Goal: Transaction & Acquisition: Purchase product/service

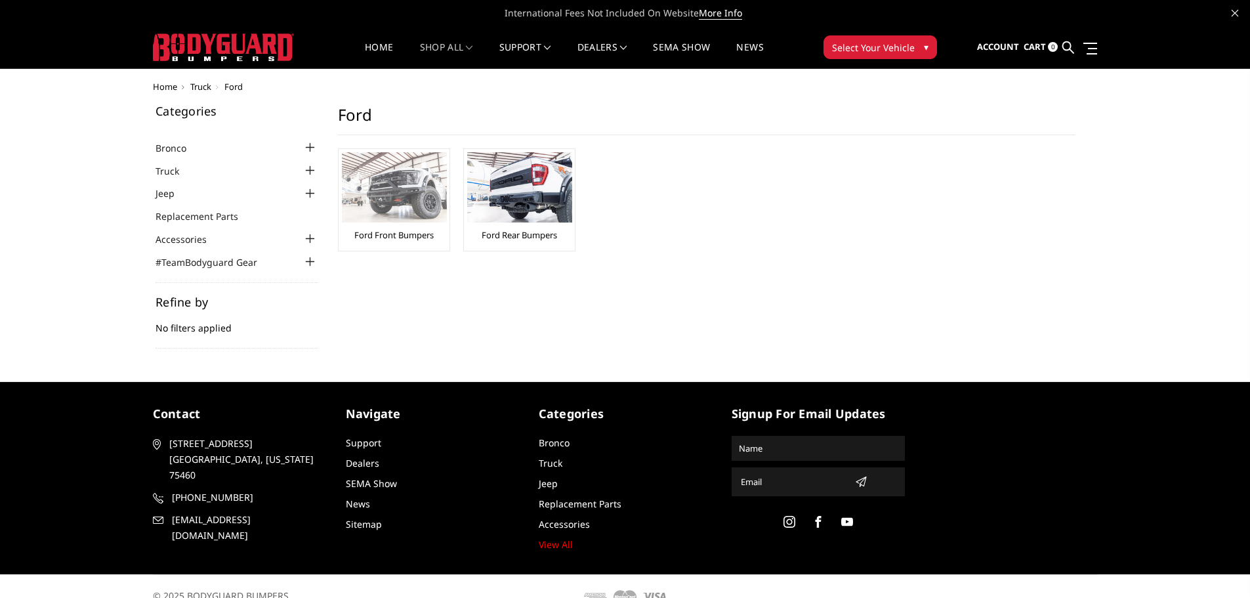
click at [370, 236] on link "Ford Front Bumpers" at bounding box center [393, 235] width 79 height 12
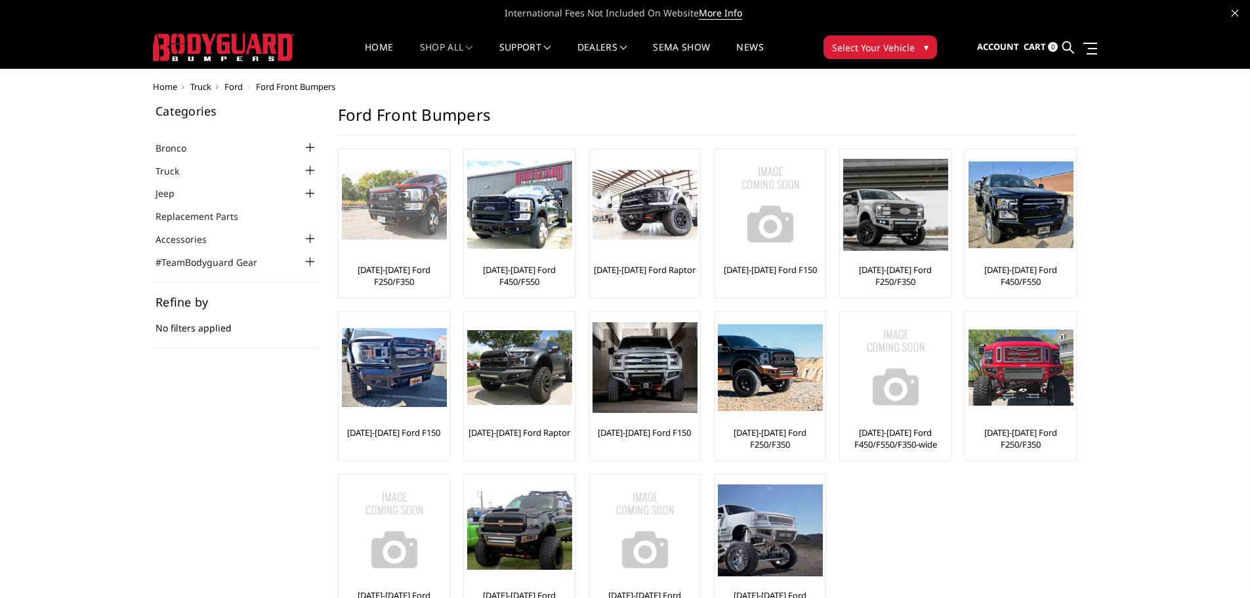
click at [405, 215] on img at bounding box center [394, 205] width 105 height 70
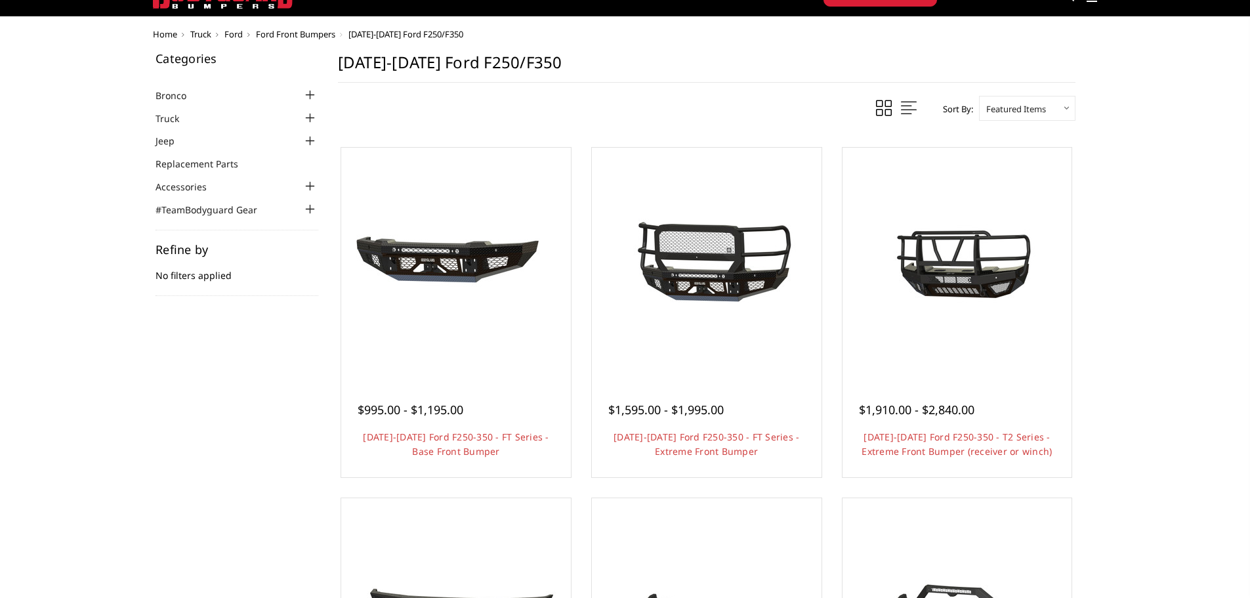
scroll to position [66, 0]
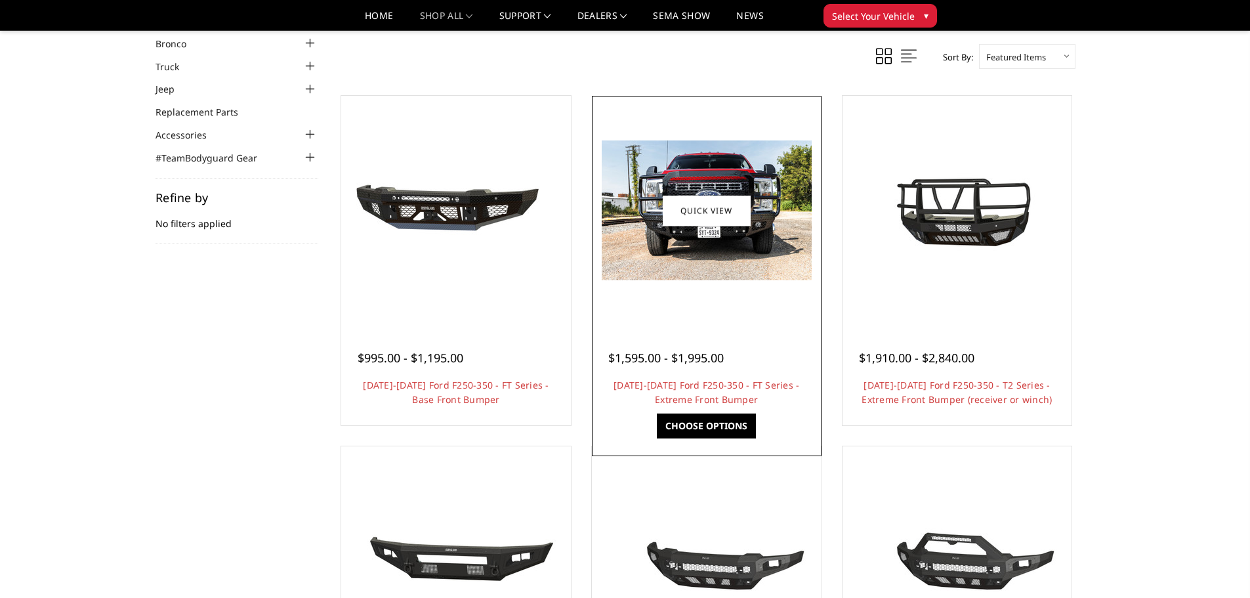
click at [714, 235] on img at bounding box center [707, 210] width 210 height 140
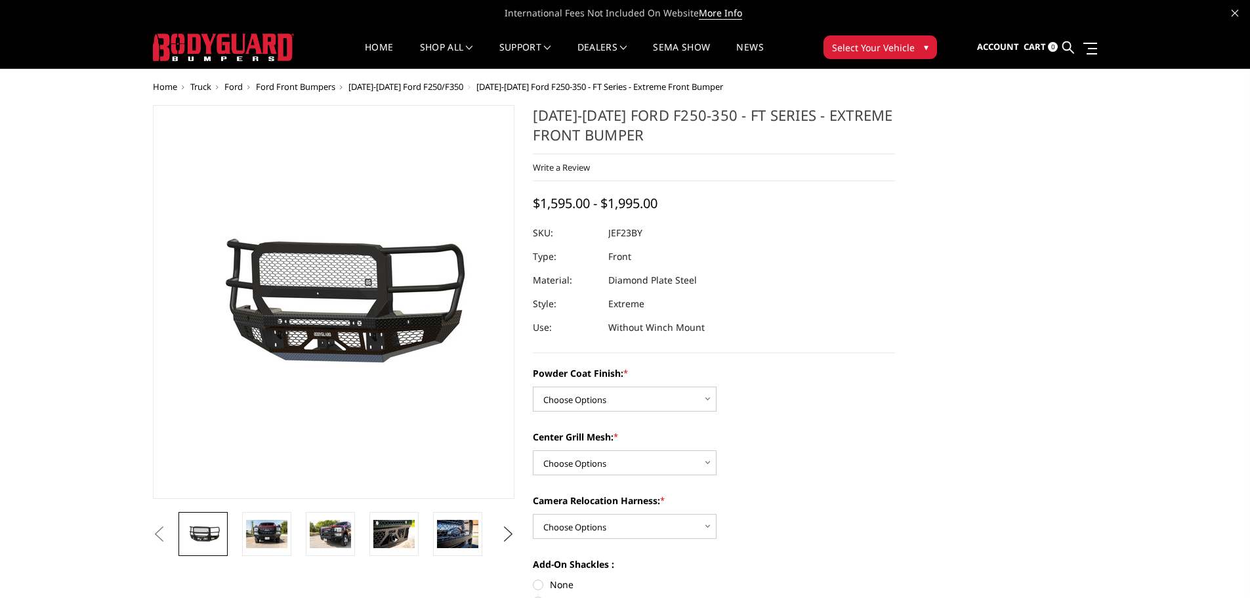
click at [509, 531] on button "Next" at bounding box center [508, 534] width 20 height 20
click at [255, 535] on img at bounding box center [266, 534] width 41 height 28
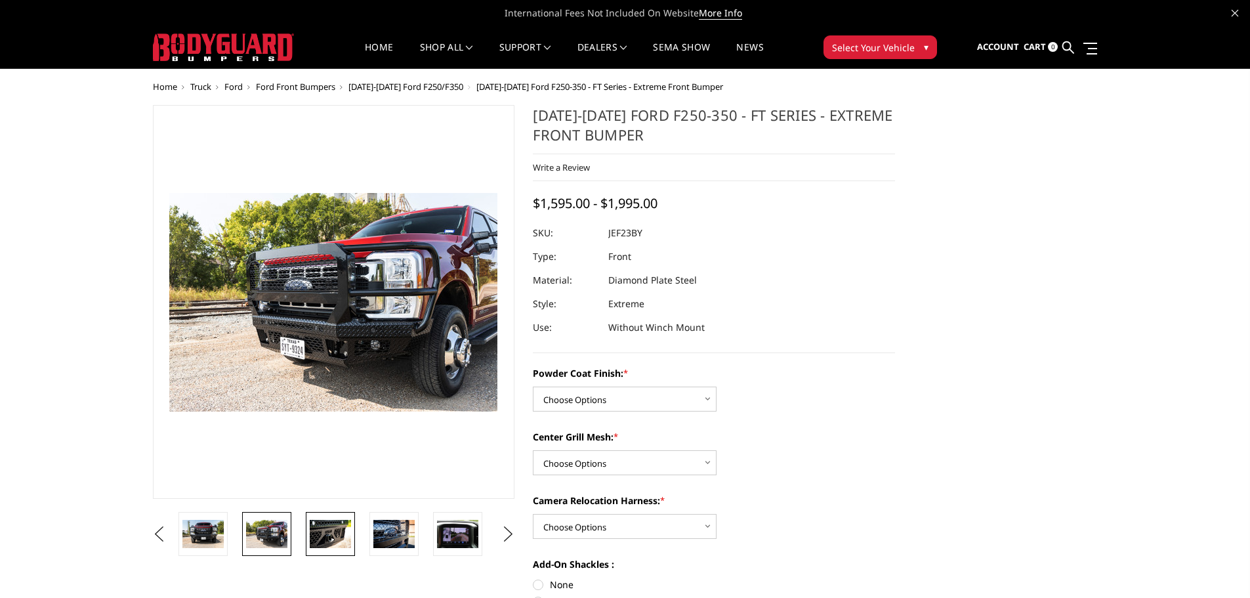
click at [315, 525] on img at bounding box center [330, 534] width 41 height 28
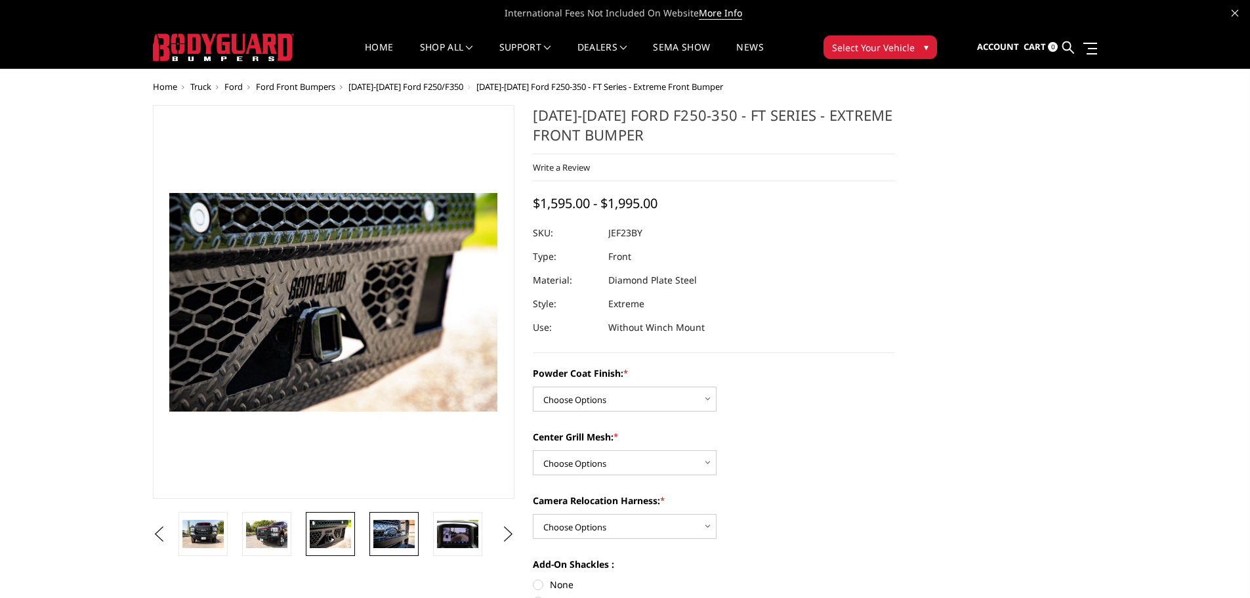
drag, startPoint x: 363, startPoint y: 529, endPoint x: 373, endPoint y: 533, distance: 9.8
click at [366, 531] on li at bounding box center [335, 534] width 64 height 44
click at [389, 534] on img at bounding box center [393, 534] width 41 height 28
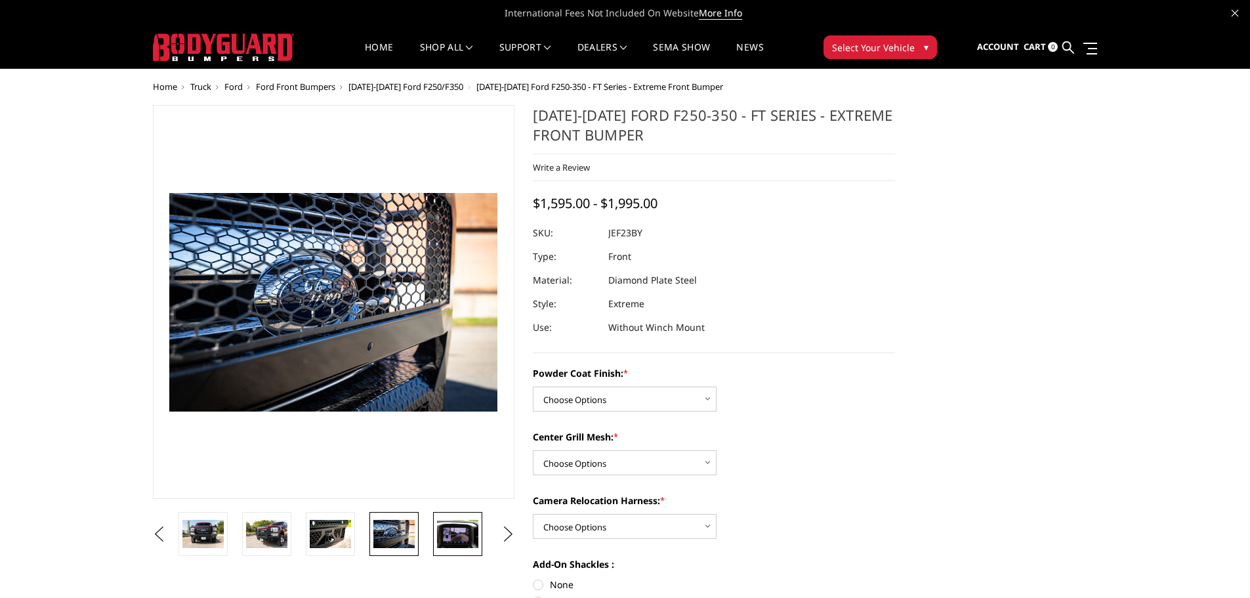
click at [451, 535] on img at bounding box center [457, 534] width 41 height 28
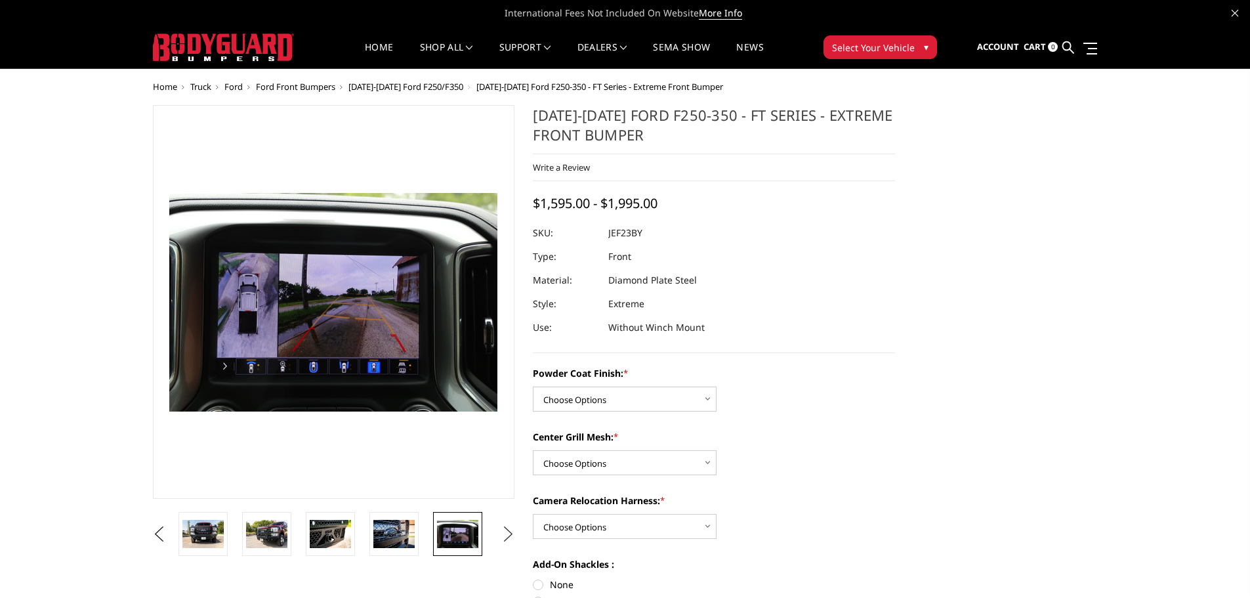
click at [503, 533] on button "Next" at bounding box center [508, 534] width 20 height 20
click at [454, 539] on img at bounding box center [457, 543] width 41 height 55
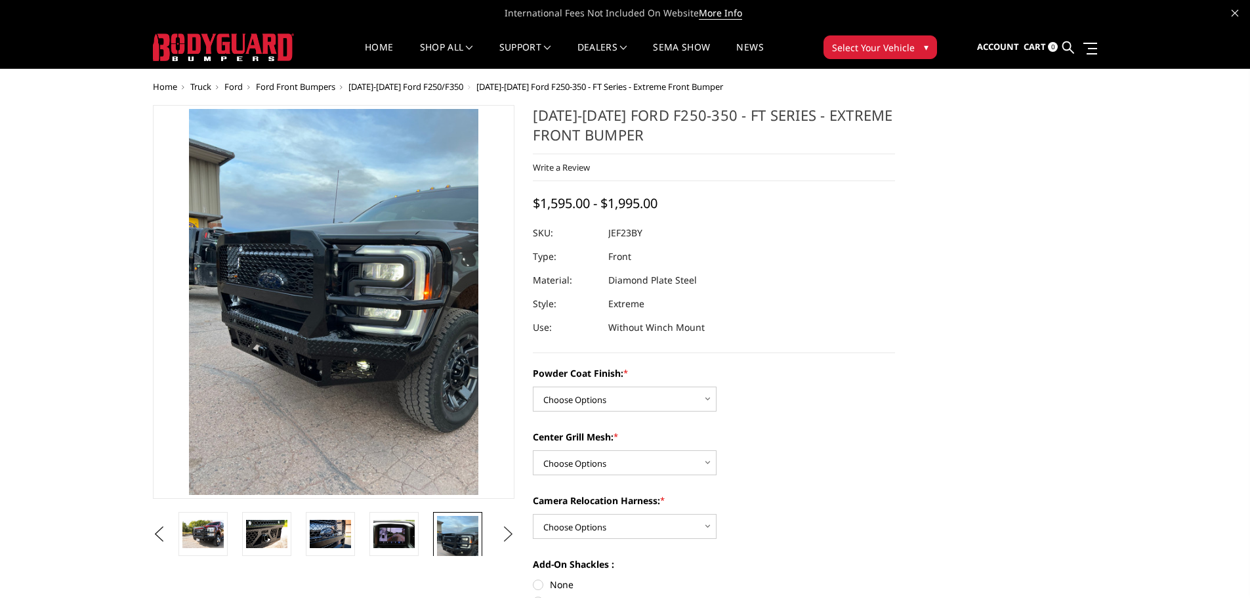
click at [507, 536] on button "Next" at bounding box center [508, 534] width 20 height 20
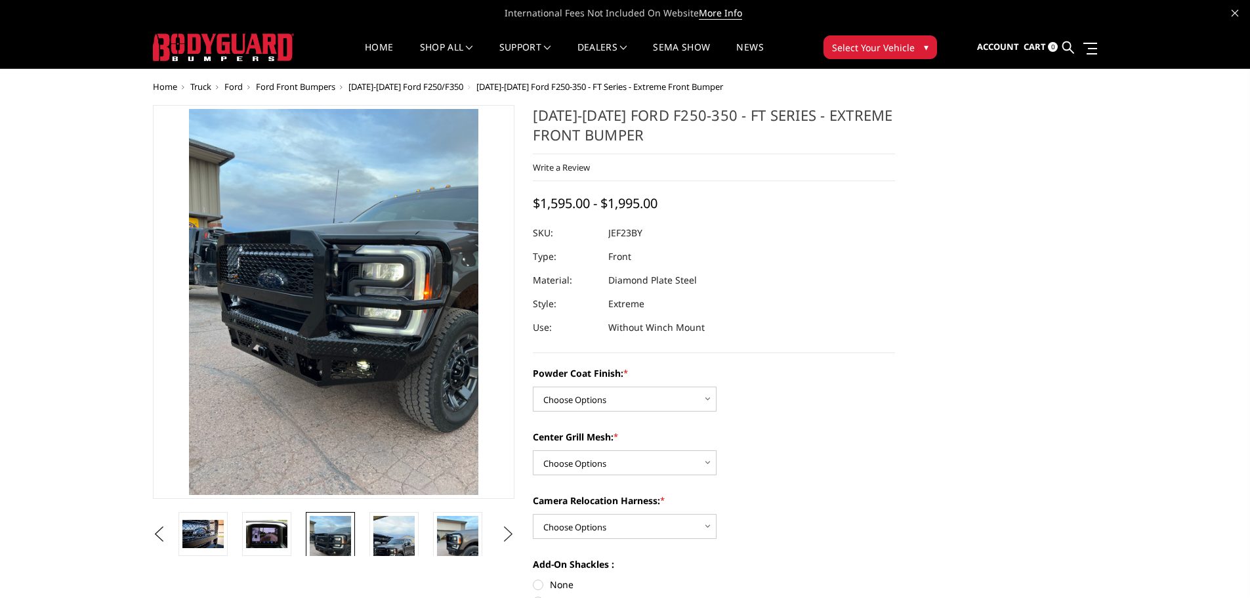
click at [507, 536] on button "Next" at bounding box center [508, 534] width 20 height 20
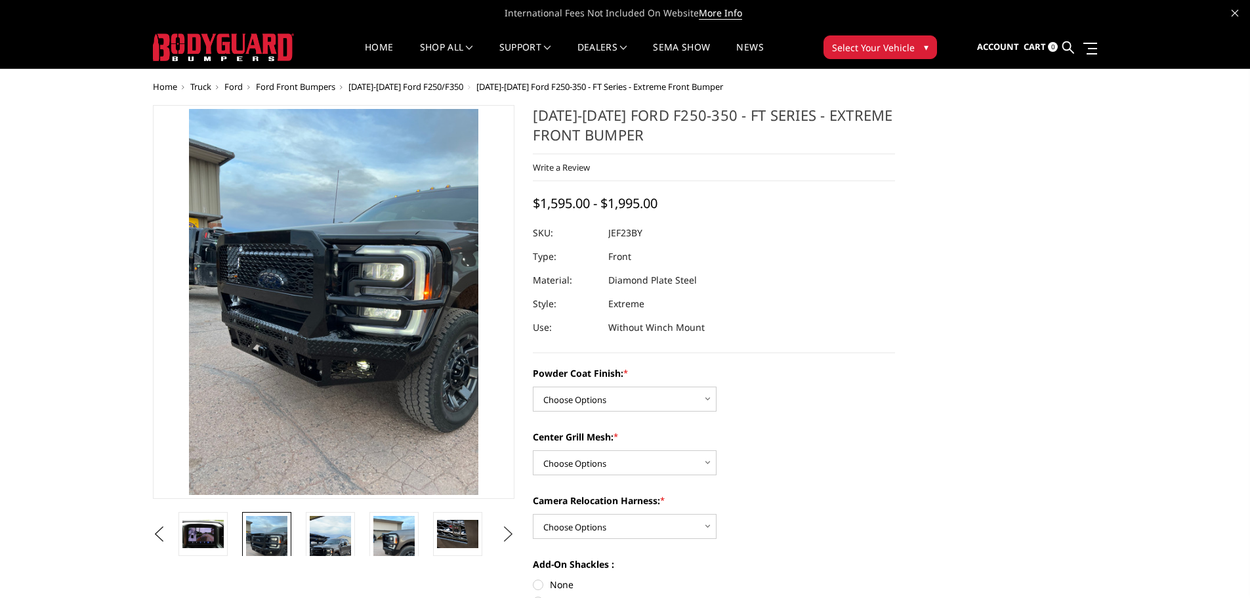
click at [507, 536] on button "Next" at bounding box center [508, 534] width 20 height 20
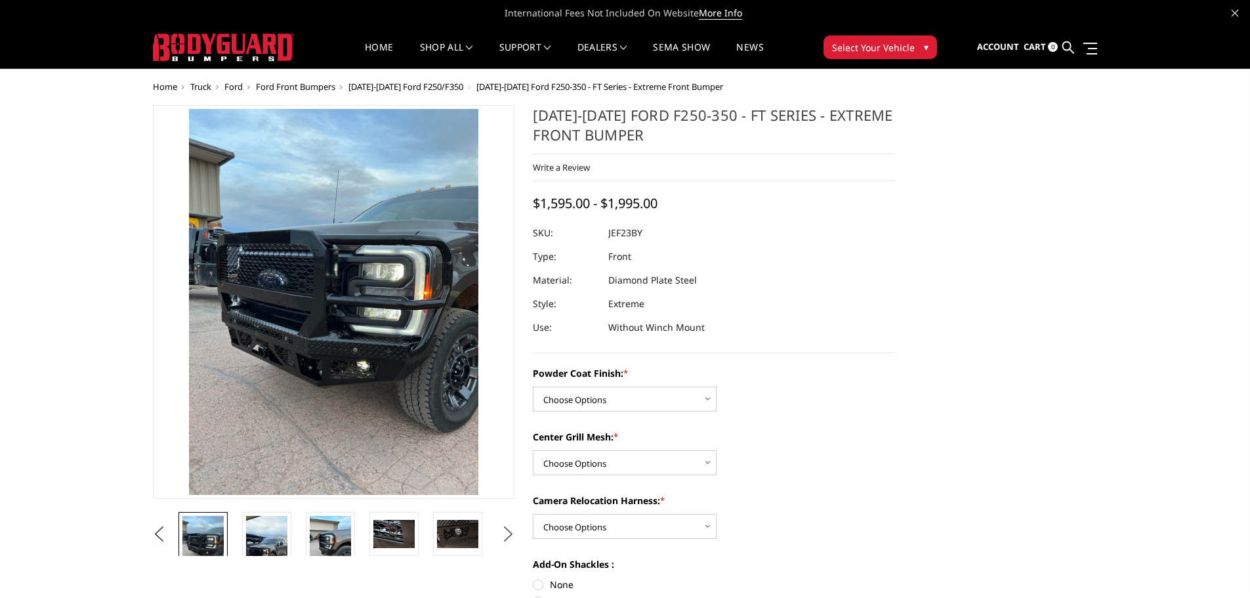
click at [507, 536] on button "Next" at bounding box center [508, 534] width 20 height 20
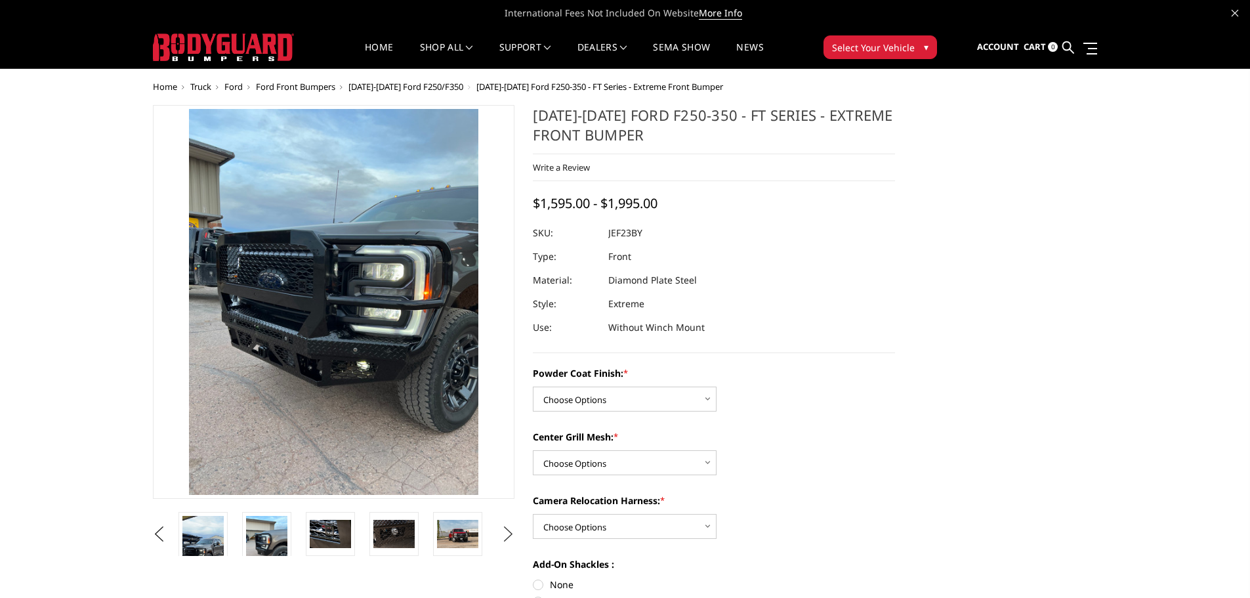
click at [507, 536] on button "Next" at bounding box center [508, 534] width 20 height 20
click at [450, 536] on img at bounding box center [457, 534] width 41 height 28
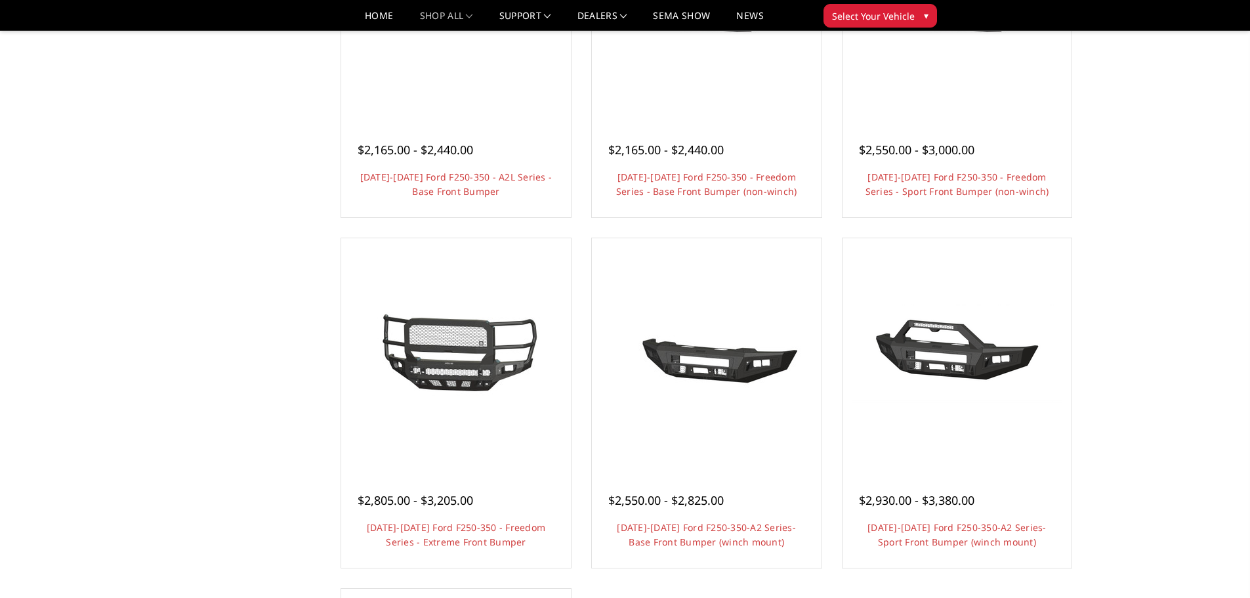
scroll to position [656, 0]
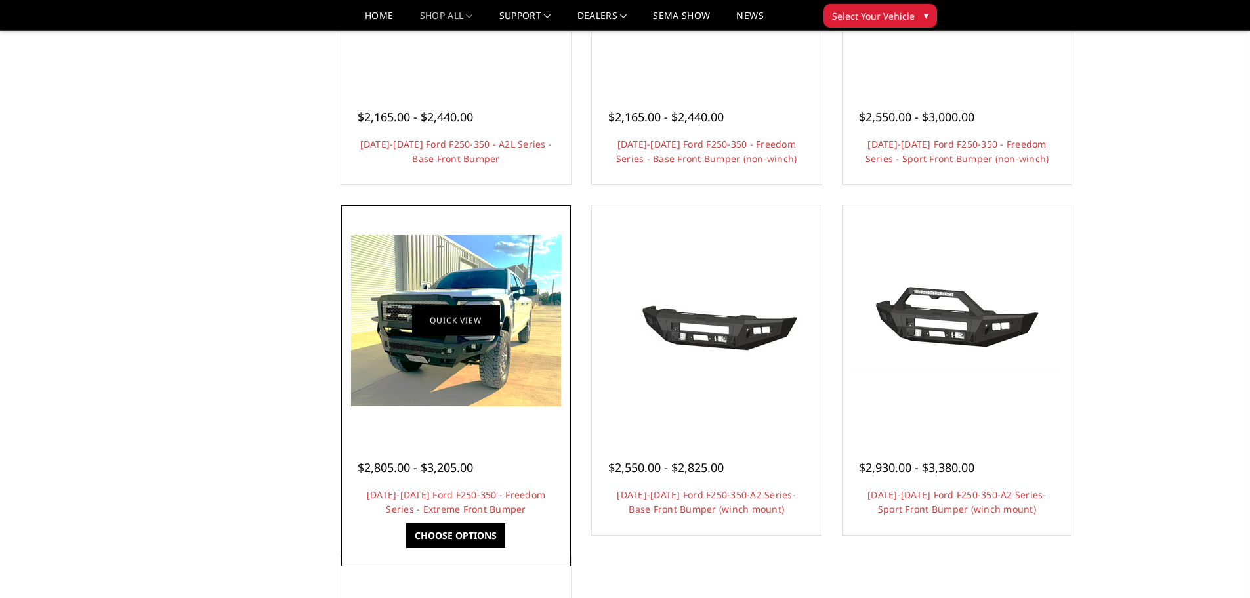
click at [488, 335] on link "Quick view" at bounding box center [456, 320] width 88 height 31
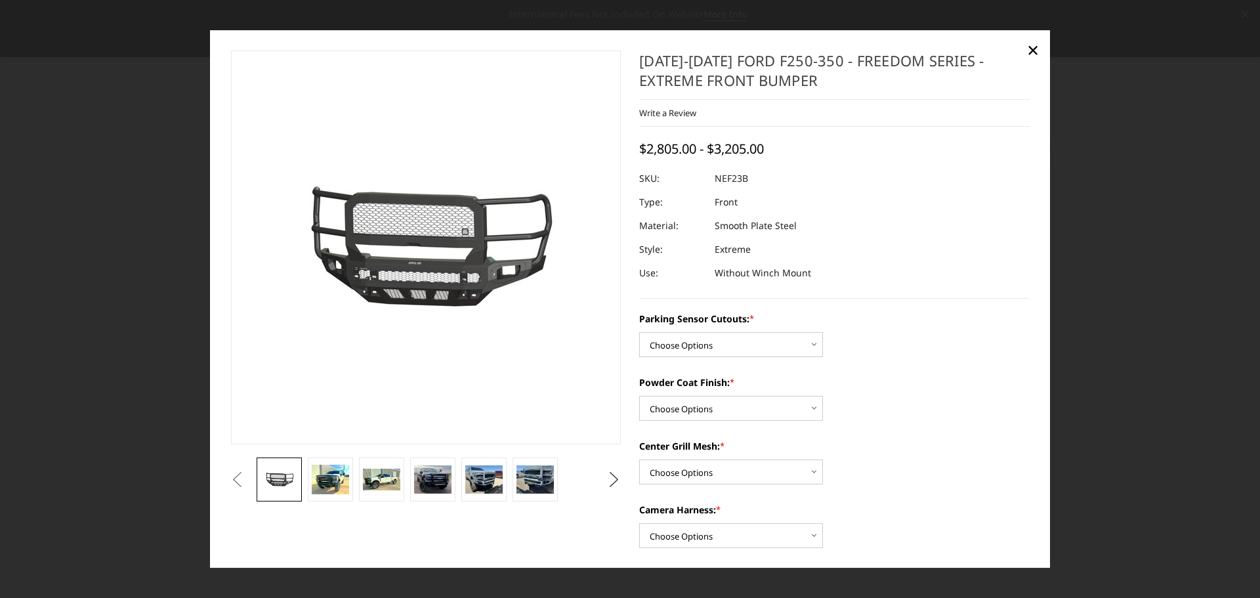
click at [607, 480] on button "Next" at bounding box center [614, 480] width 20 height 20
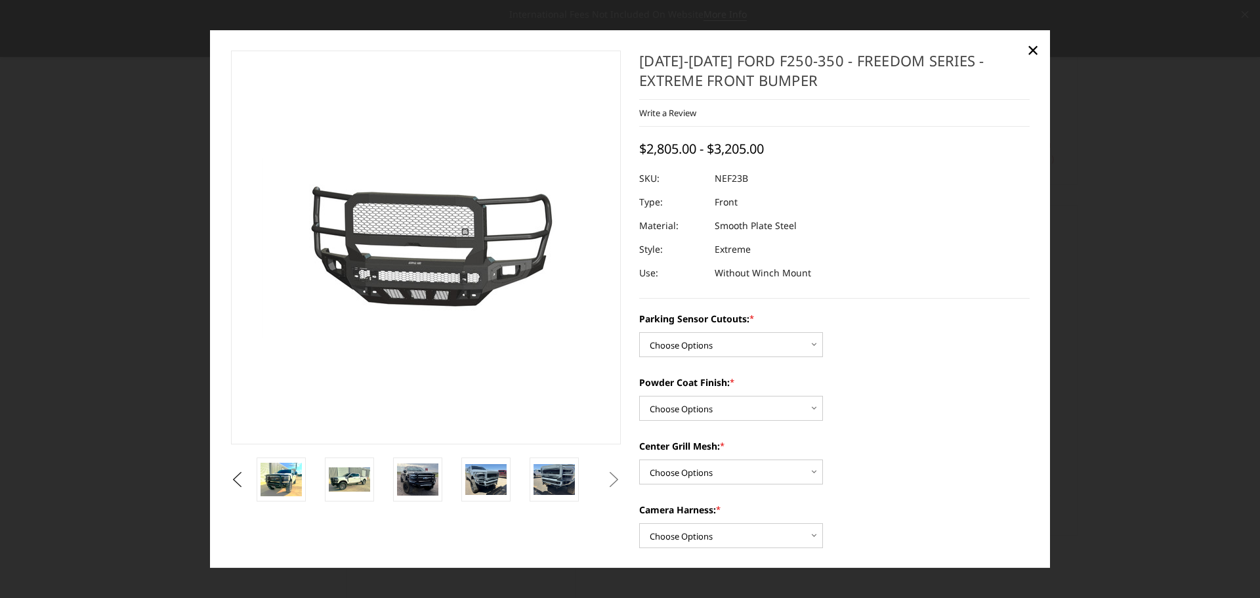
click at [607, 480] on button "Next" at bounding box center [614, 480] width 20 height 20
click at [545, 477] on img at bounding box center [553, 479] width 41 height 31
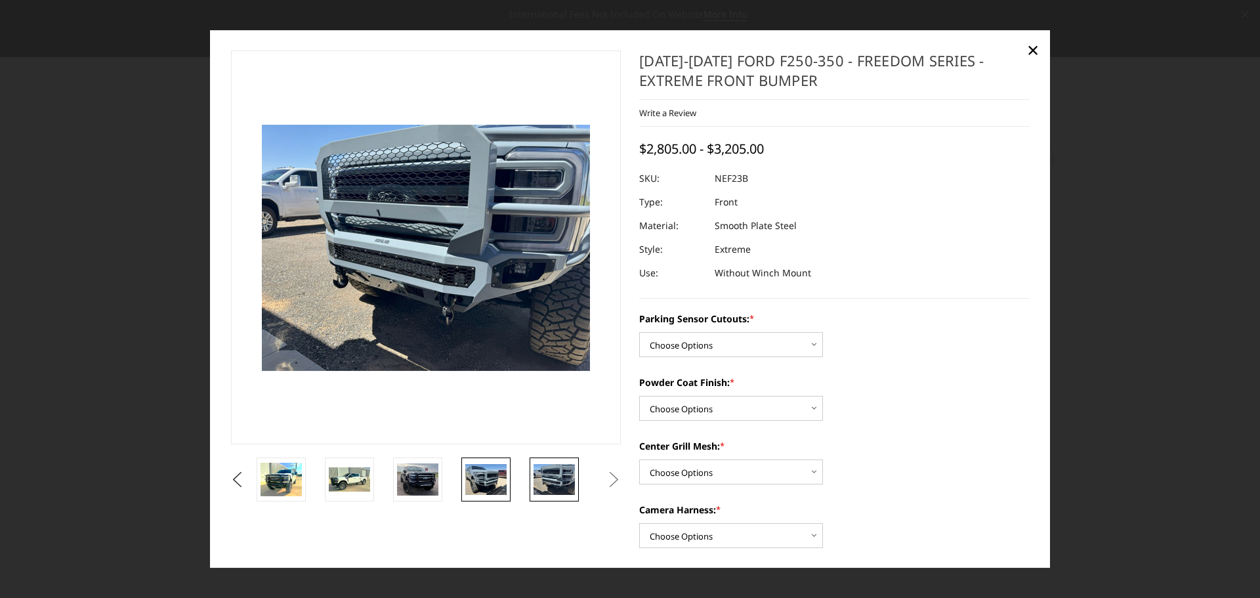
click at [482, 475] on img at bounding box center [485, 479] width 41 height 31
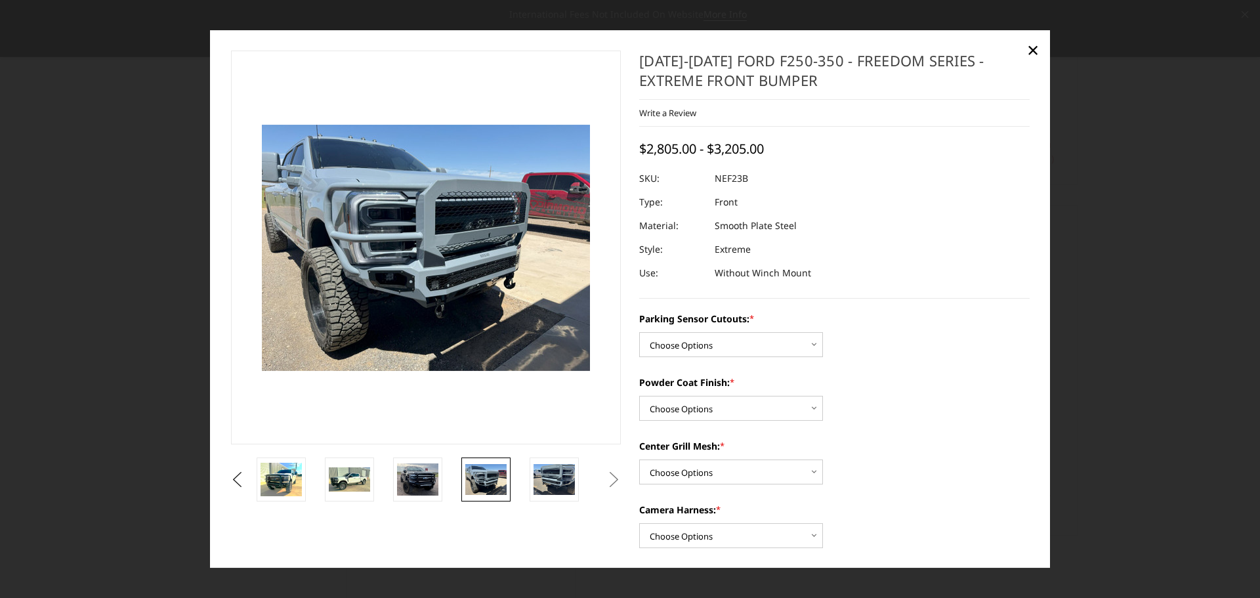
click at [453, 474] on li at bounding box center [424, 479] width 68 height 44
click at [403, 474] on img at bounding box center [417, 479] width 41 height 32
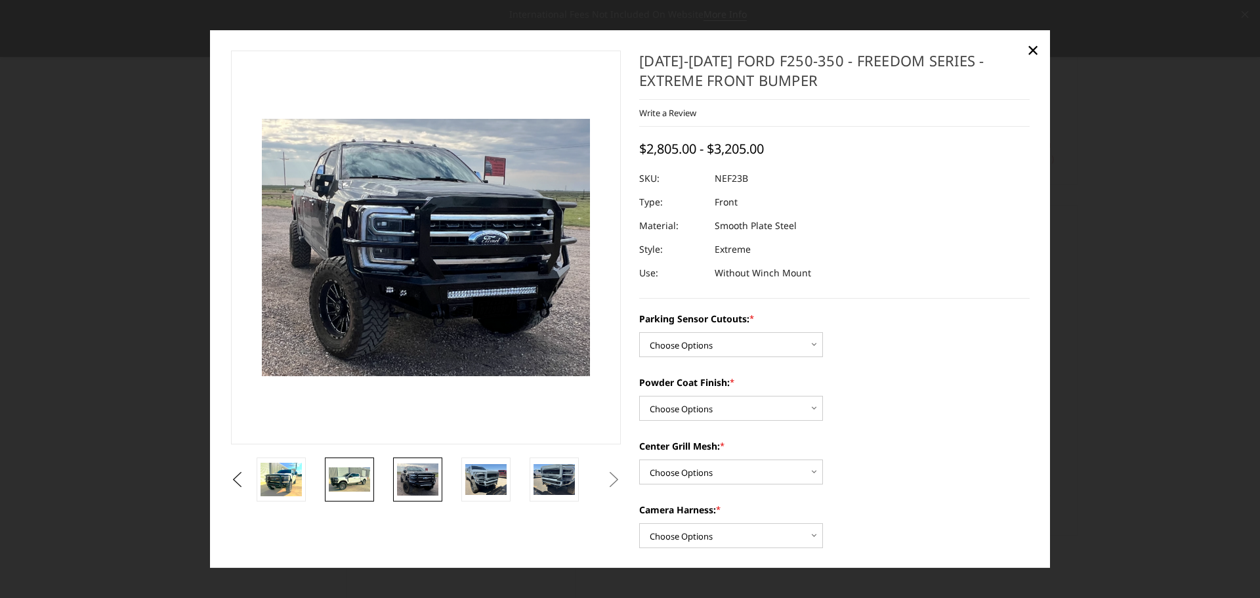
click at [358, 479] on img at bounding box center [349, 479] width 41 height 25
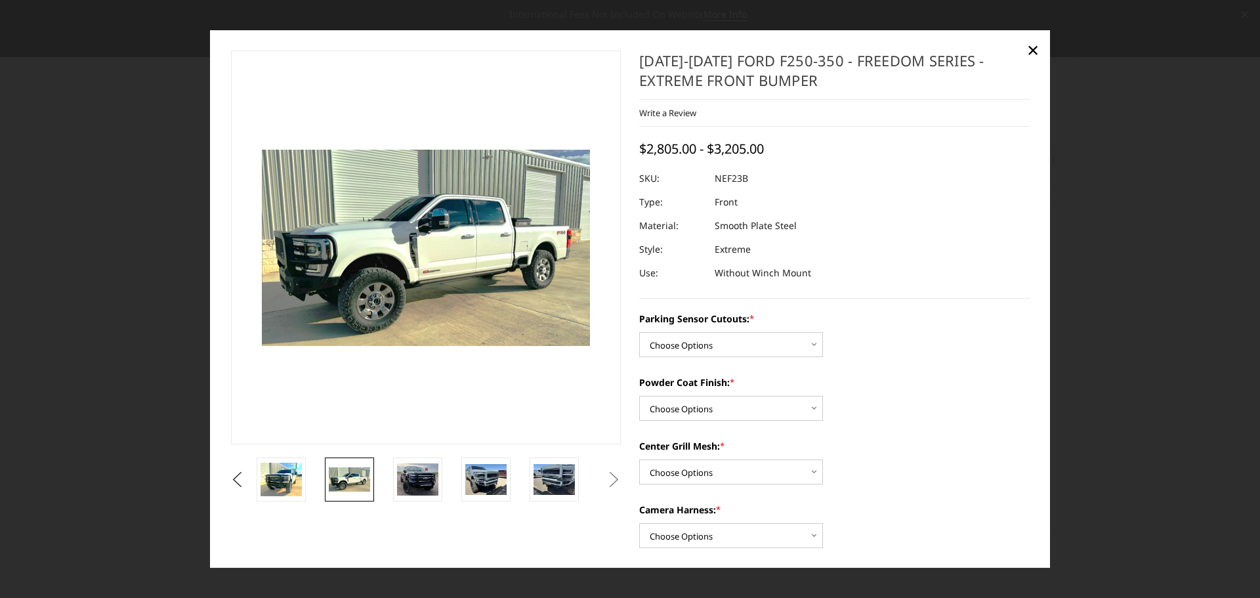
click at [308, 476] on li at bounding box center [288, 479] width 68 height 44
click at [289, 477] on img at bounding box center [280, 479] width 41 height 33
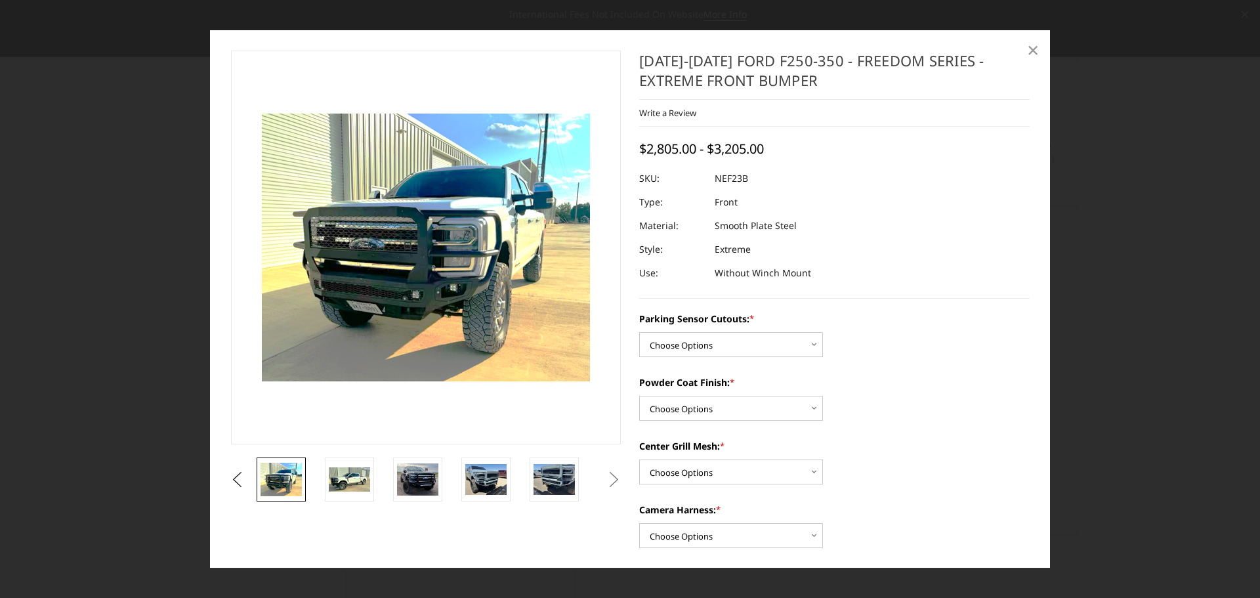
click at [1031, 49] on span "×" at bounding box center [1033, 49] width 12 height 28
